Goal: Transaction & Acquisition: Purchase product/service

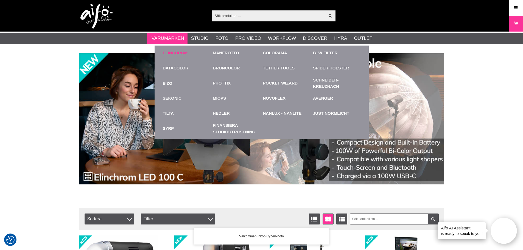
click at [181, 52] on link "Elinchrom" at bounding box center [175, 53] width 25 height 6
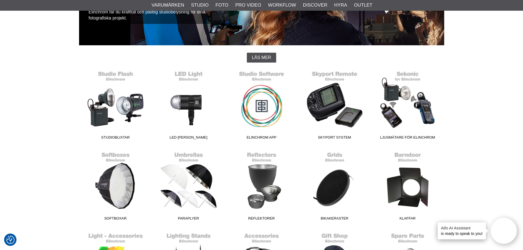
scroll to position [165, 0]
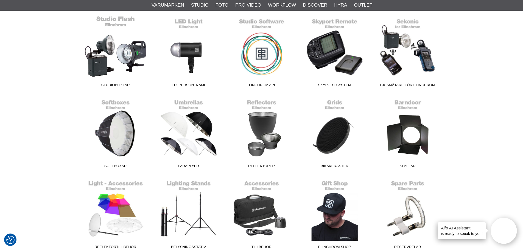
click at [119, 52] on link "Studioblixtar" at bounding box center [115, 53] width 73 height 74
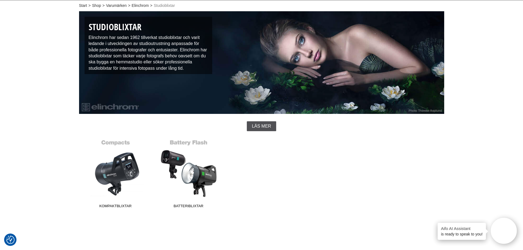
scroll to position [165, 0]
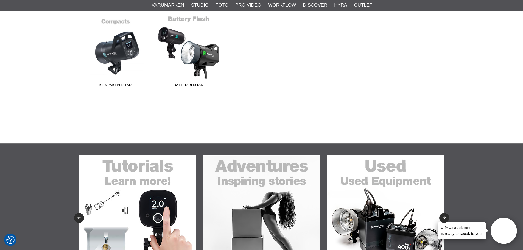
click at [194, 60] on link "Batteriblixtar" at bounding box center [188, 53] width 73 height 74
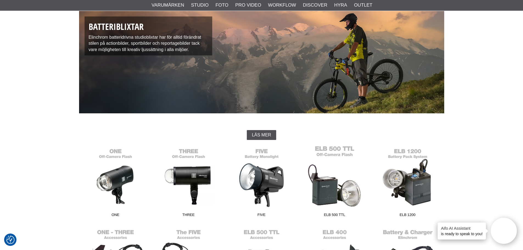
scroll to position [137, 0]
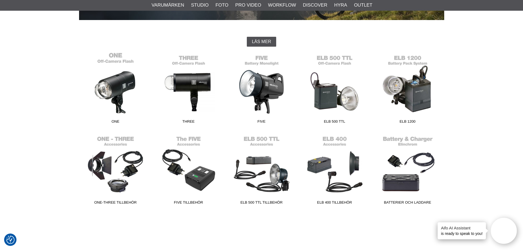
click at [123, 90] on link "ONE" at bounding box center [115, 89] width 73 height 74
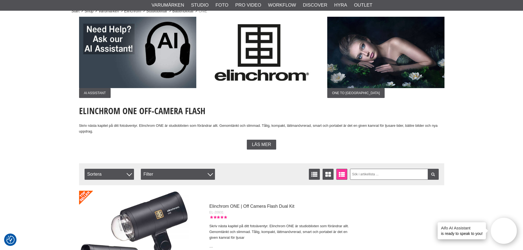
scroll to position [82, 0]
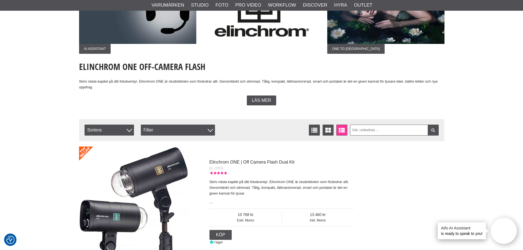
click at [270, 102] on span "Läs mer" at bounding box center [261, 100] width 19 height 5
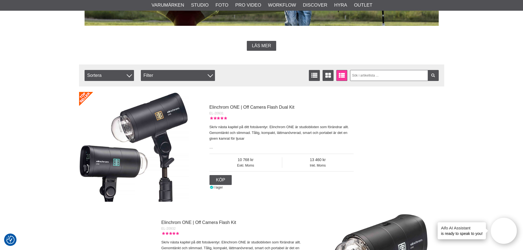
scroll to position [412, 0]
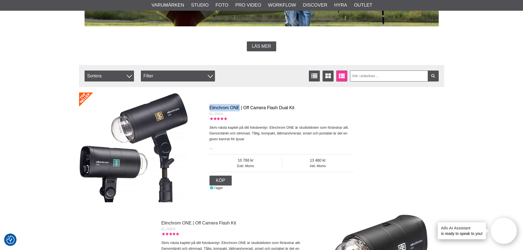
drag, startPoint x: 207, startPoint y: 107, endPoint x: 238, endPoint y: 105, distance: 31.1
click at [238, 105] on div "Elinchrom ONE | Off Camera Flash Dual Kit EL-20931 Skriv nästa kapitel på ditt …" at bounding box center [278, 147] width 151 height 86
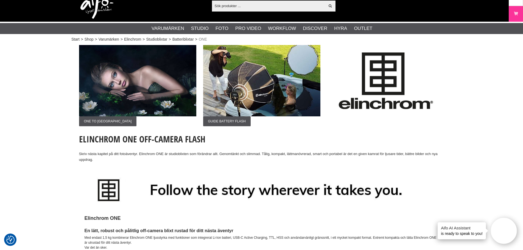
scroll to position [0, 0]
